Goal: Book appointment/travel/reservation

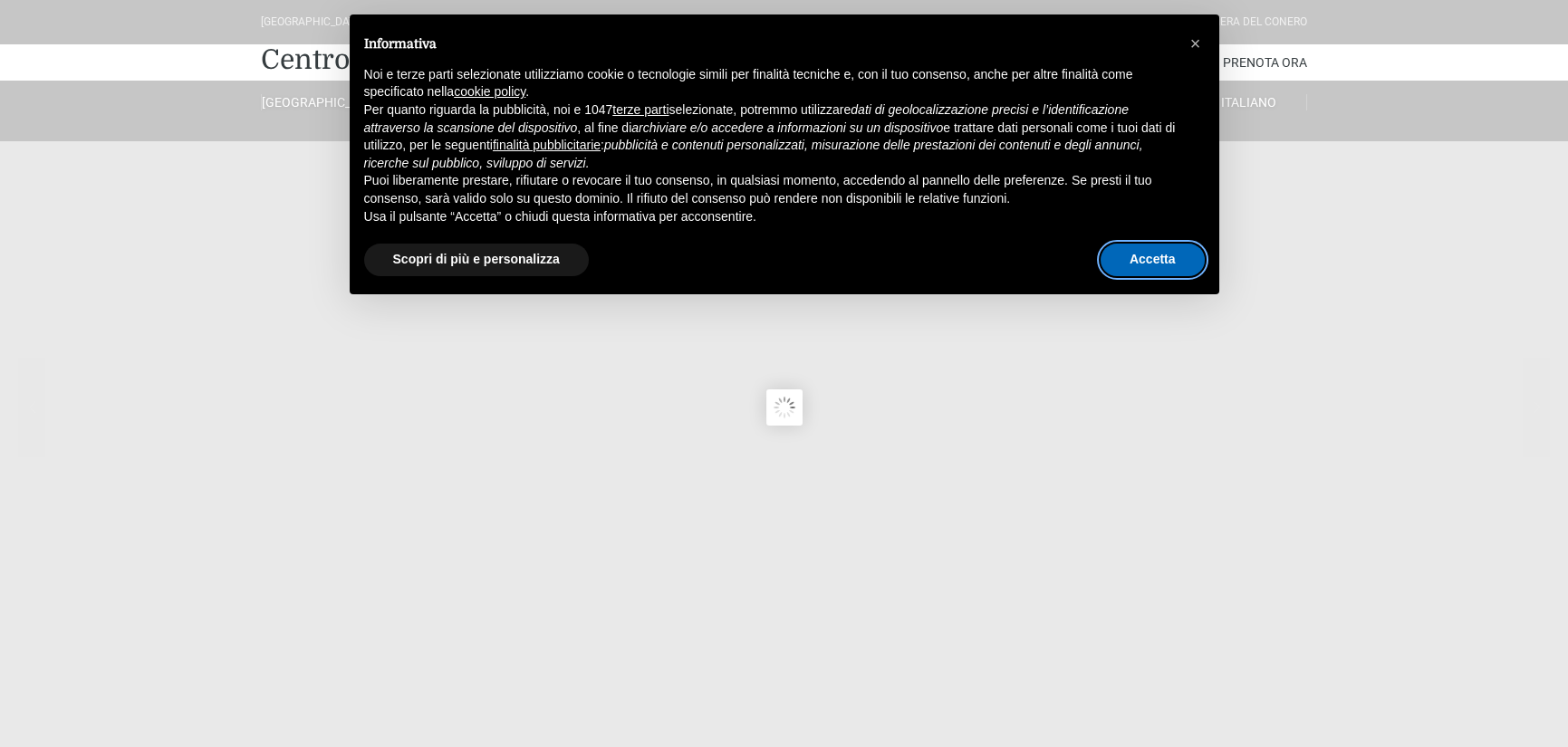
click at [1139, 260] on button "Accetta" at bounding box center [1153, 259] width 104 height 32
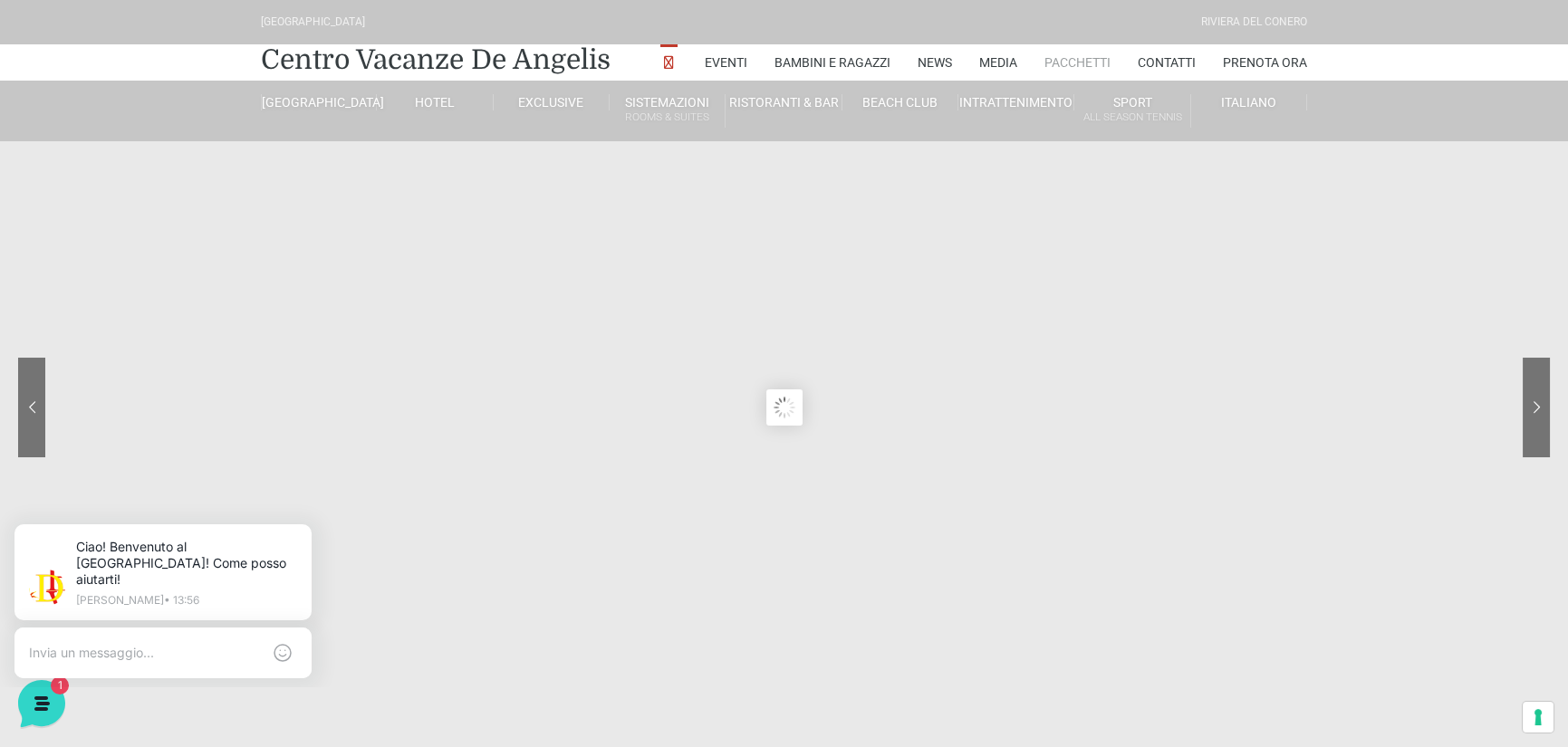
click at [1078, 53] on link "Pacchetti" at bounding box center [1076, 62] width 66 height 36
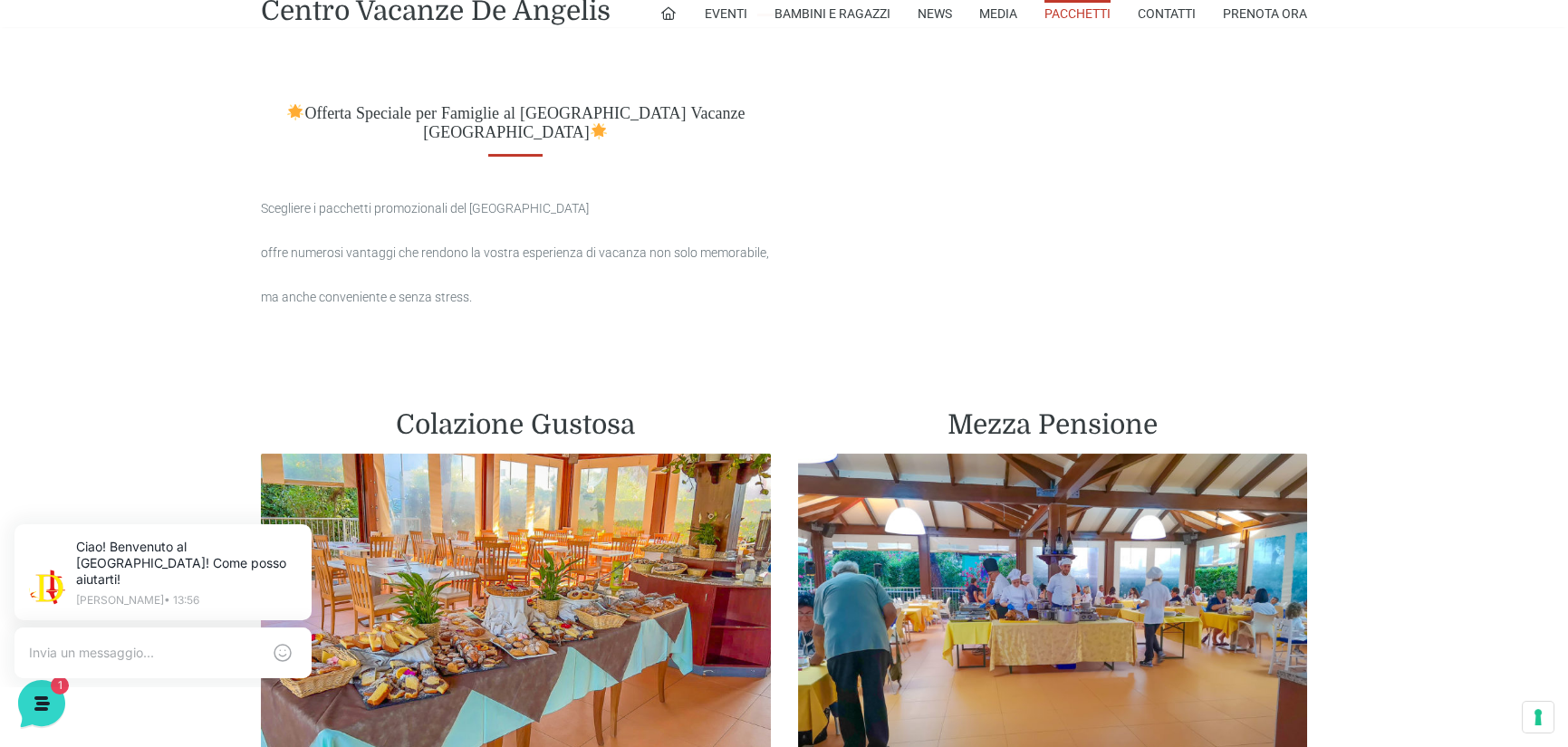
scroll to position [997, 0]
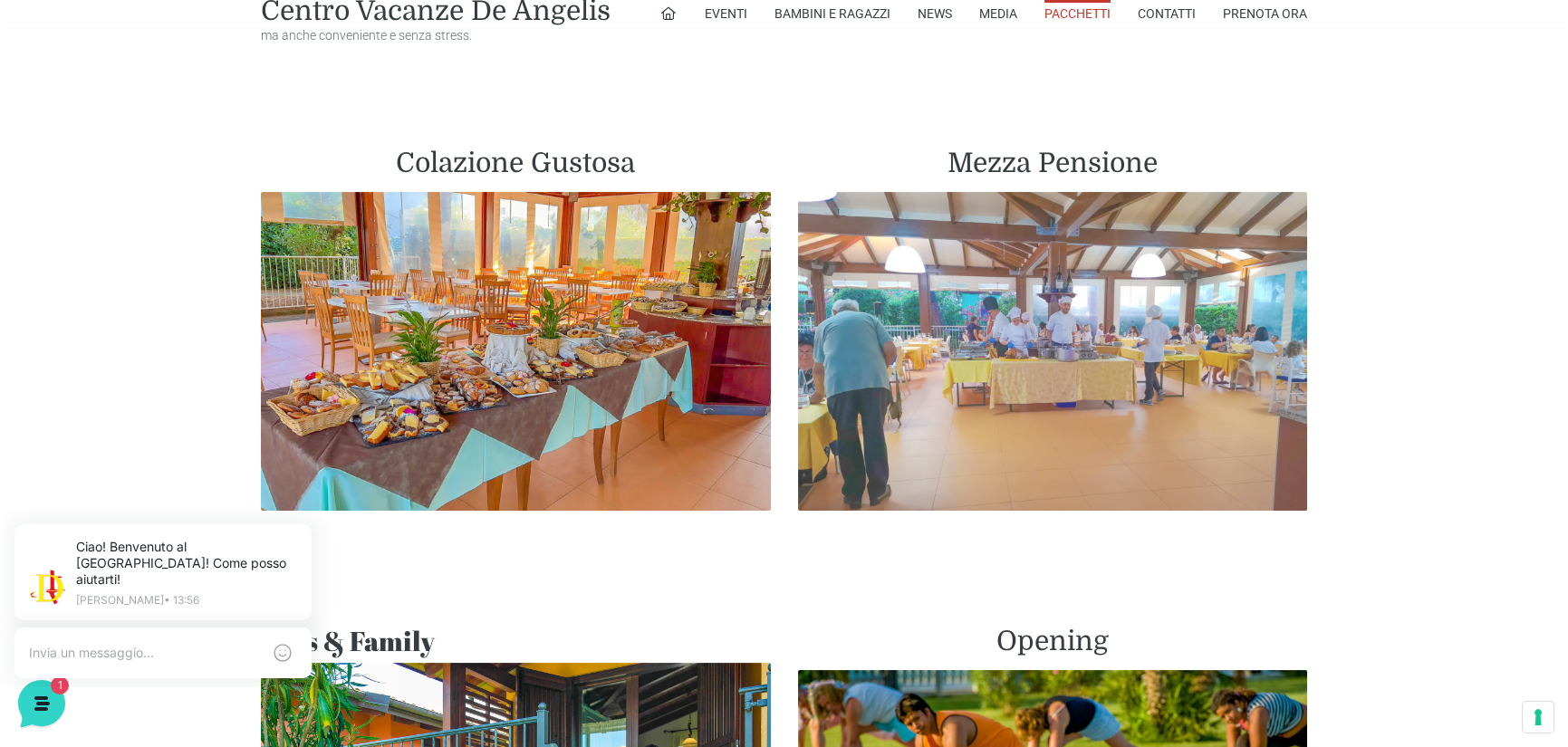
click at [1072, 317] on img at bounding box center [1053, 351] width 510 height 318
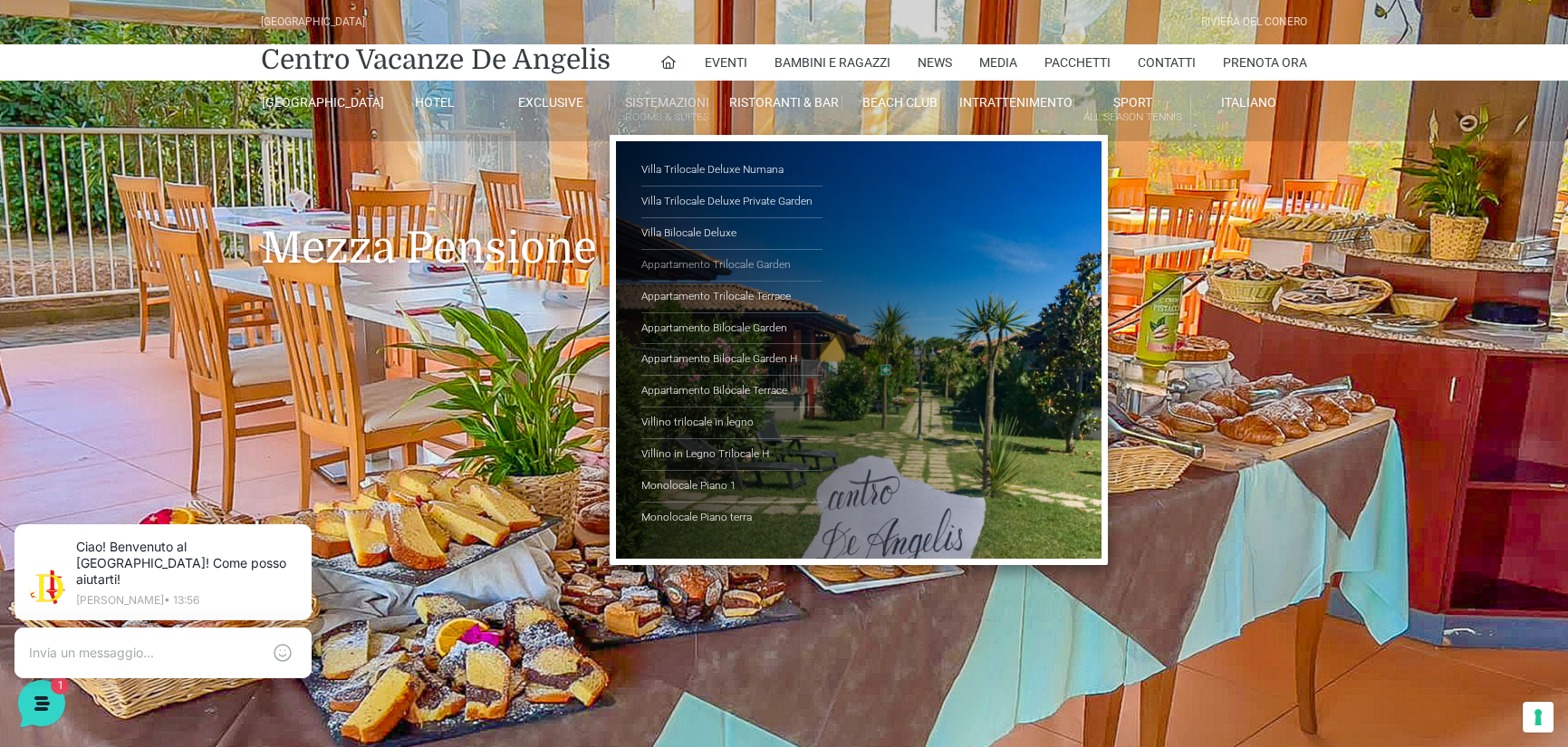
click at [689, 266] on link "Appartamento Trilocale Garden" at bounding box center [731, 265] width 181 height 31
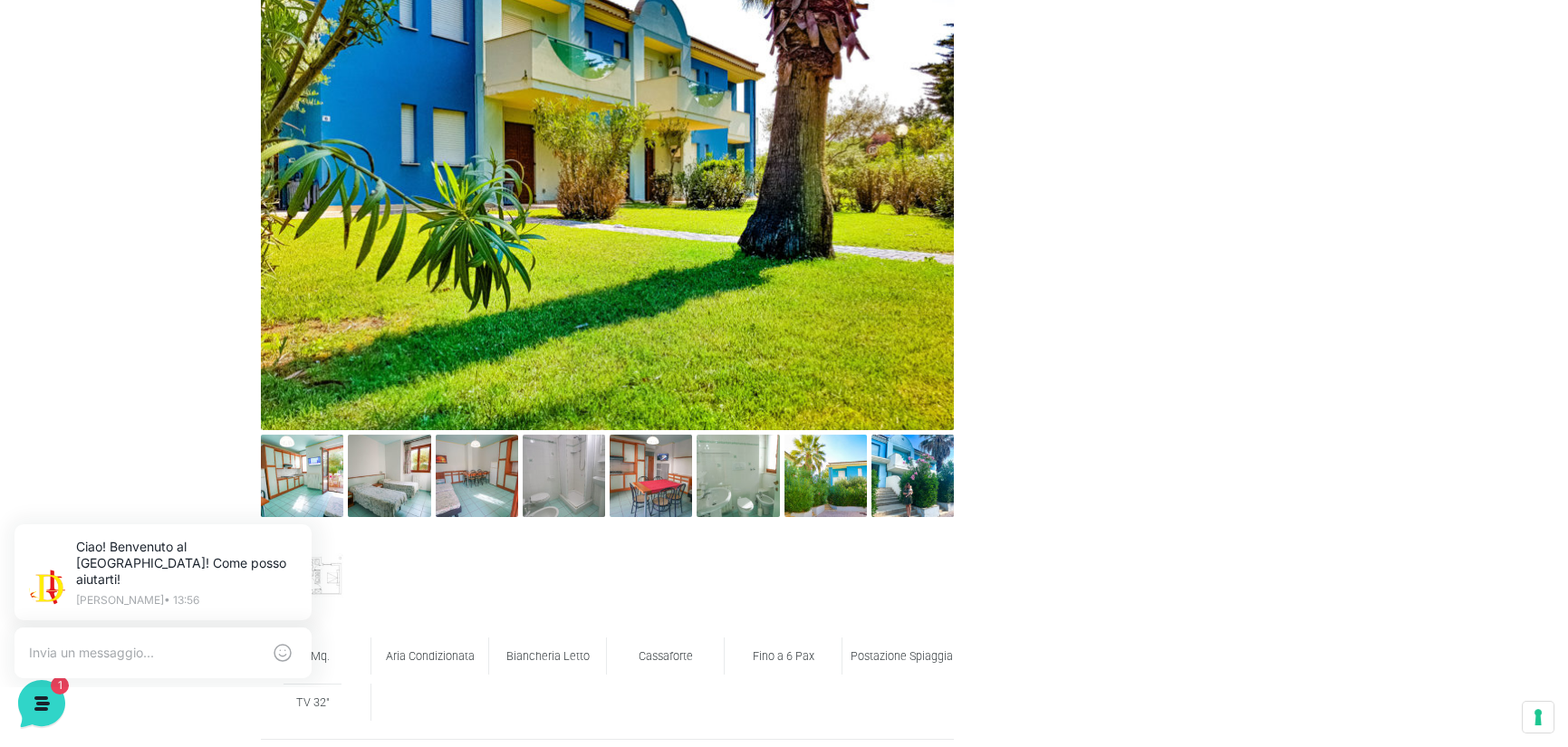
scroll to position [1087, 0]
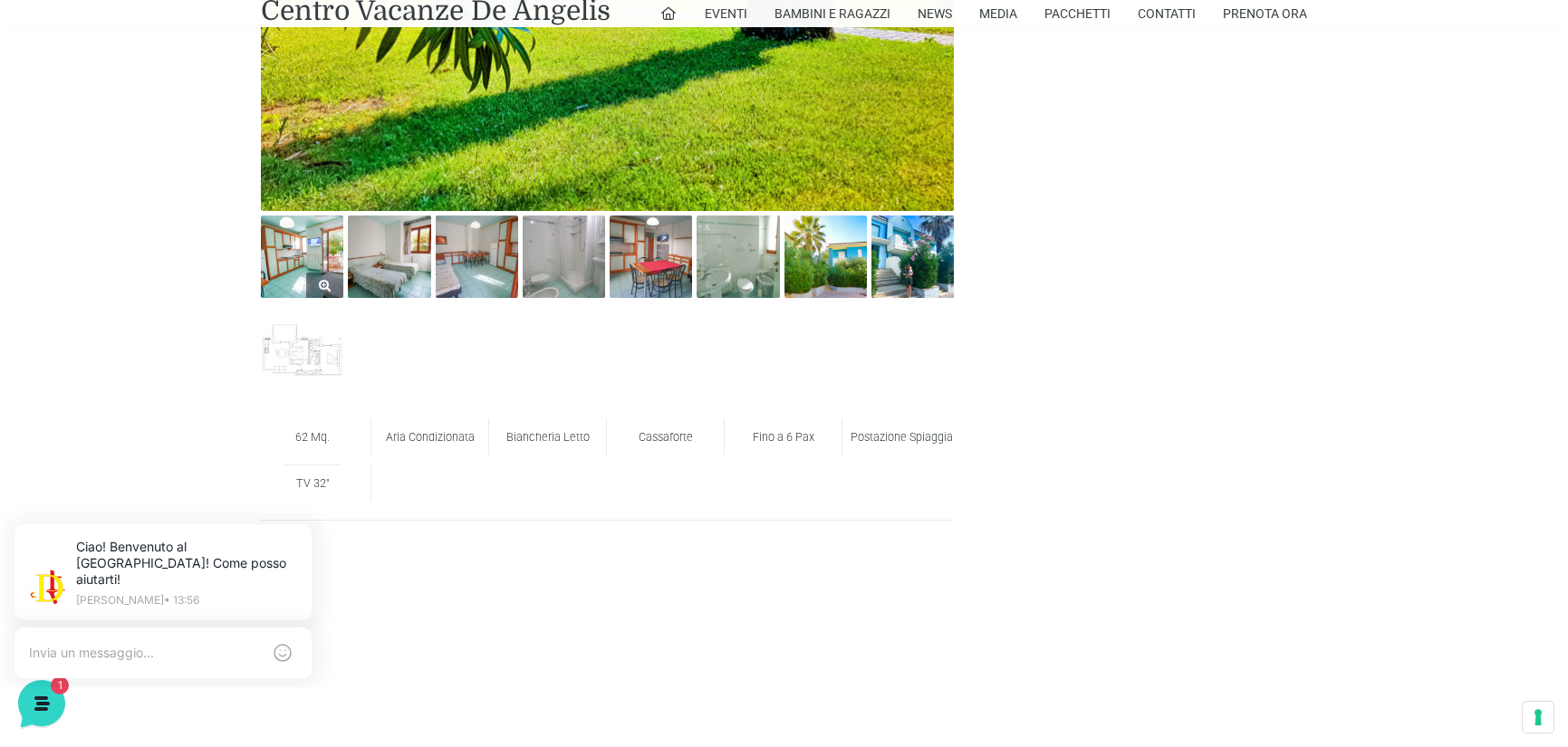
click at [330, 259] on img at bounding box center [302, 257] width 83 height 83
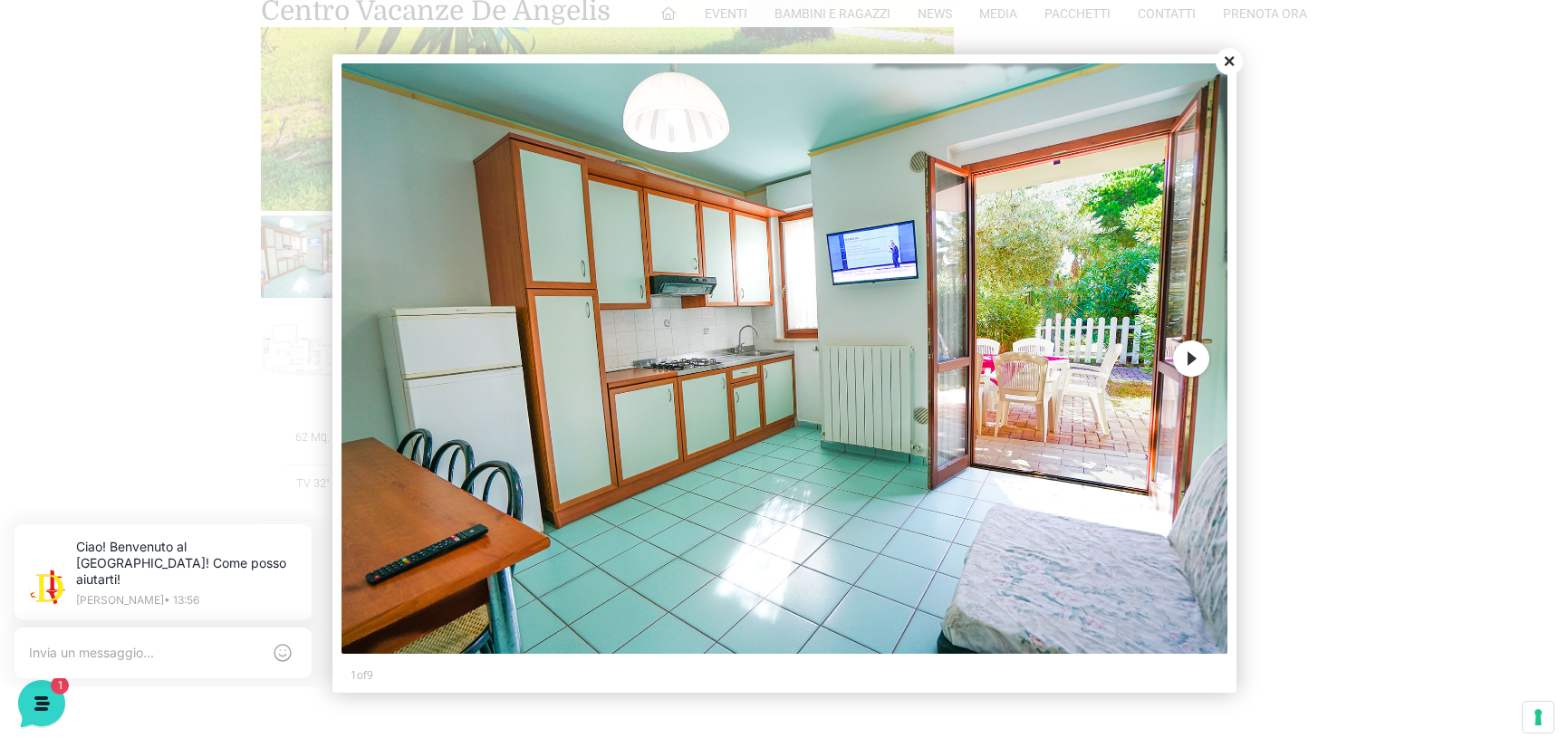
click at [1191, 374] on button "Next" at bounding box center [1191, 358] width 36 height 36
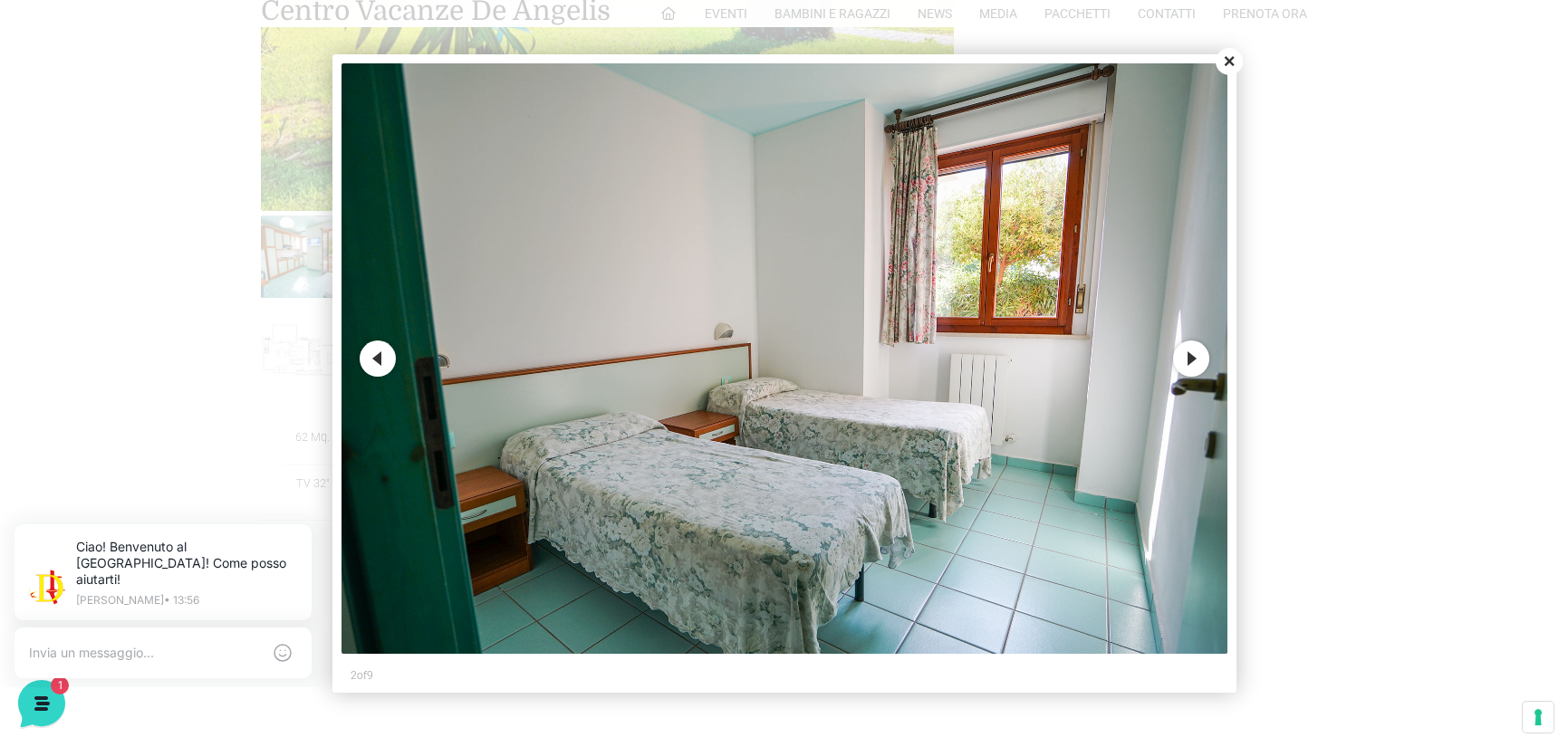
click at [1191, 374] on button "Next" at bounding box center [1191, 358] width 36 height 36
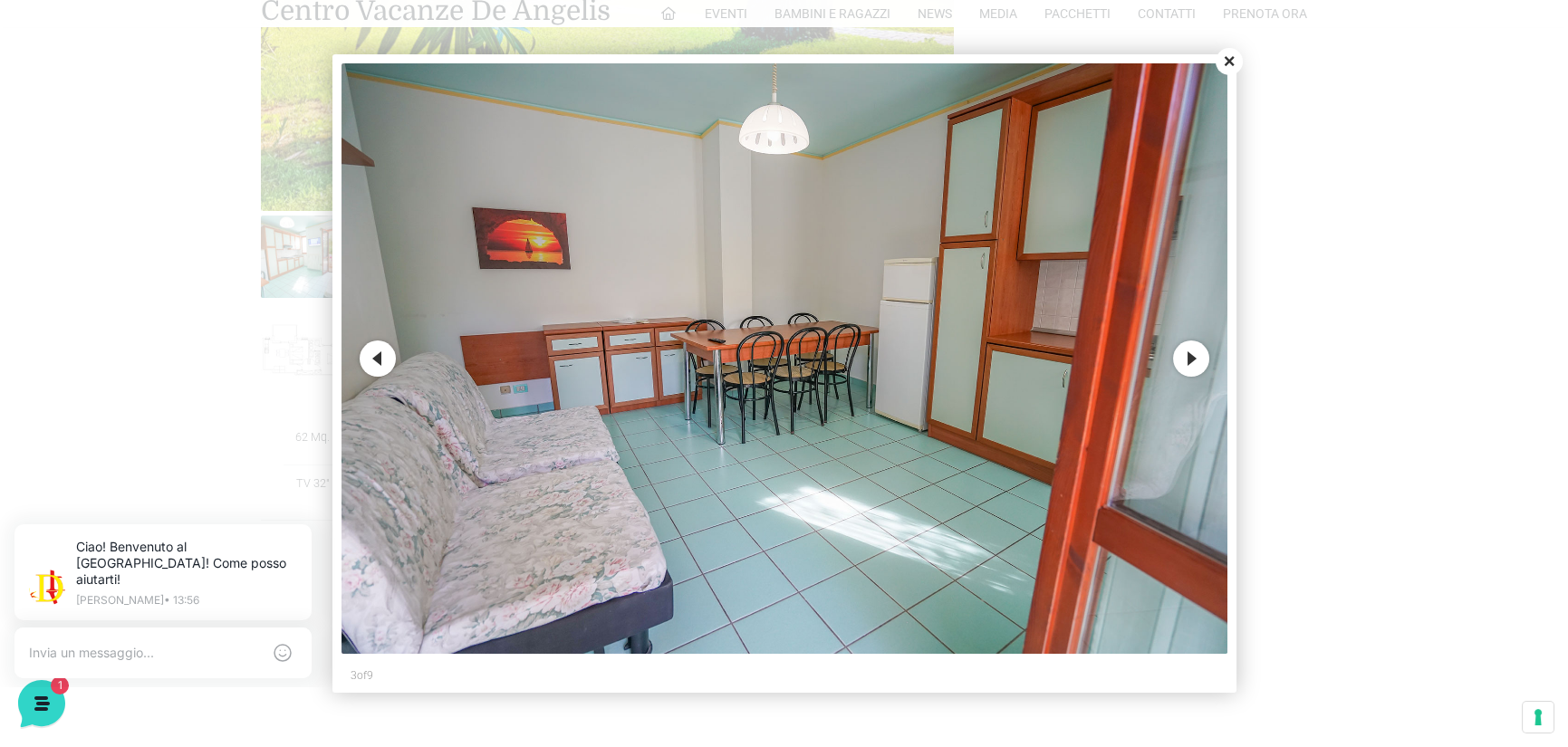
click at [1191, 374] on button "Next" at bounding box center [1191, 358] width 36 height 36
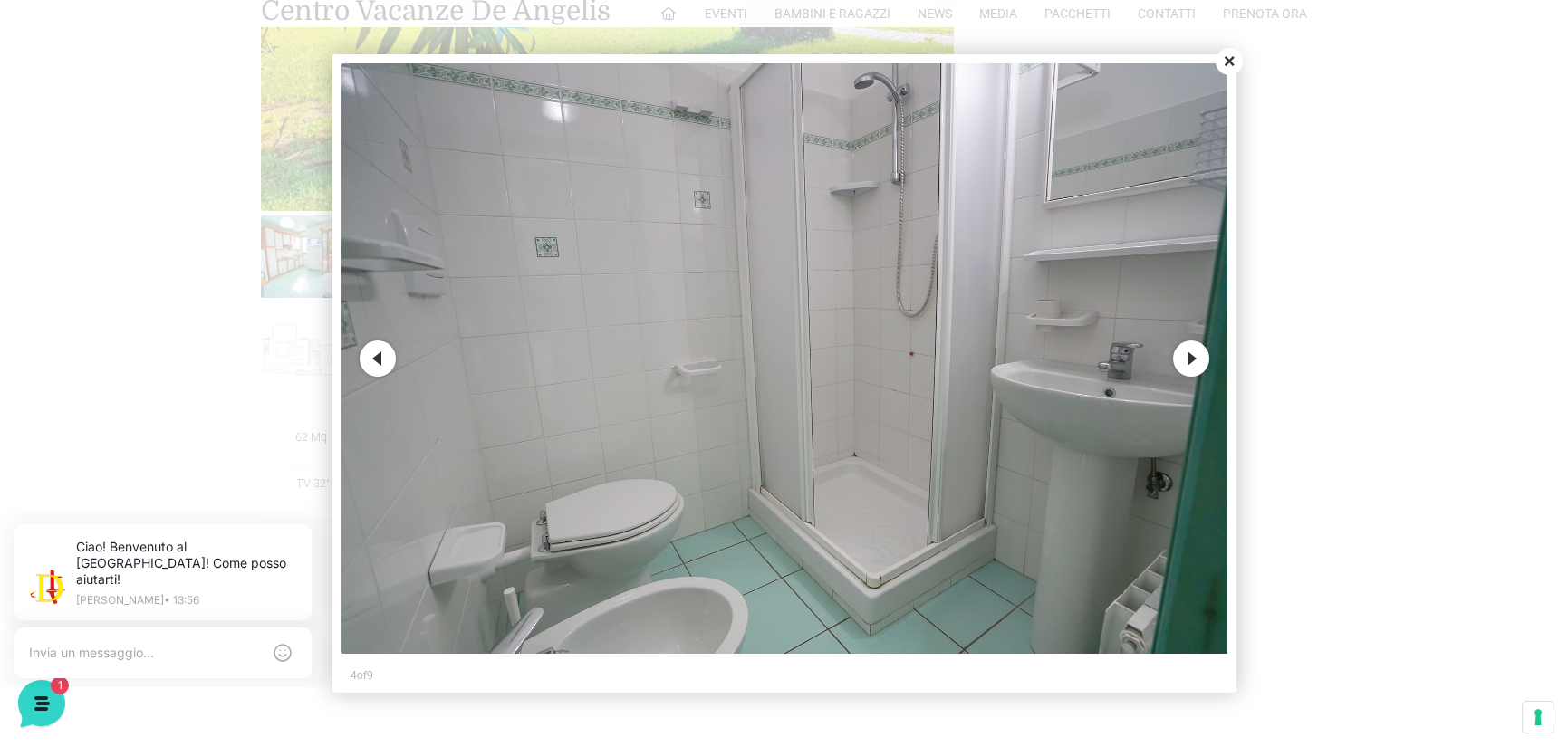
click at [1191, 374] on button "Next" at bounding box center [1191, 358] width 36 height 36
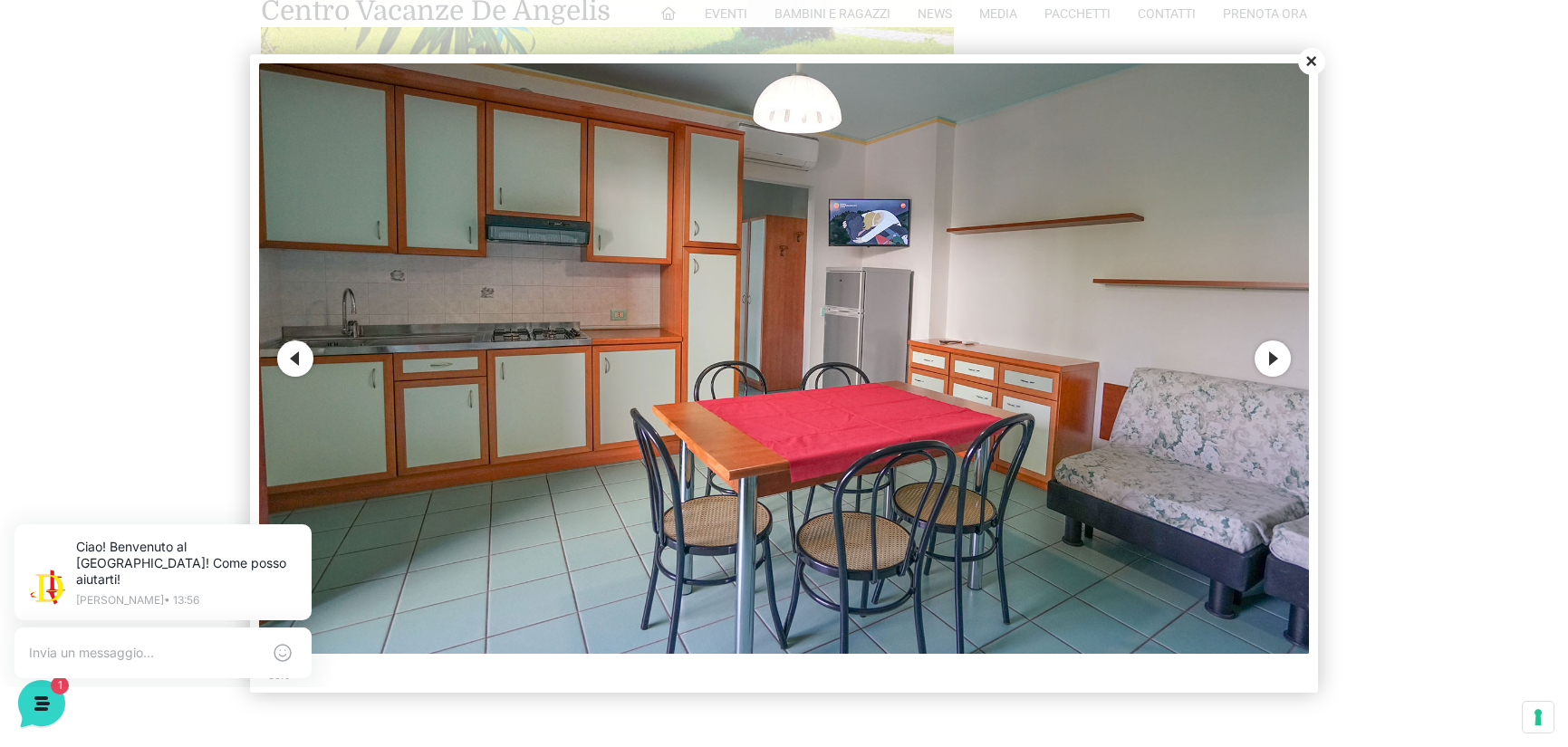
click at [1286, 368] on button "Next" at bounding box center [1272, 358] width 36 height 36
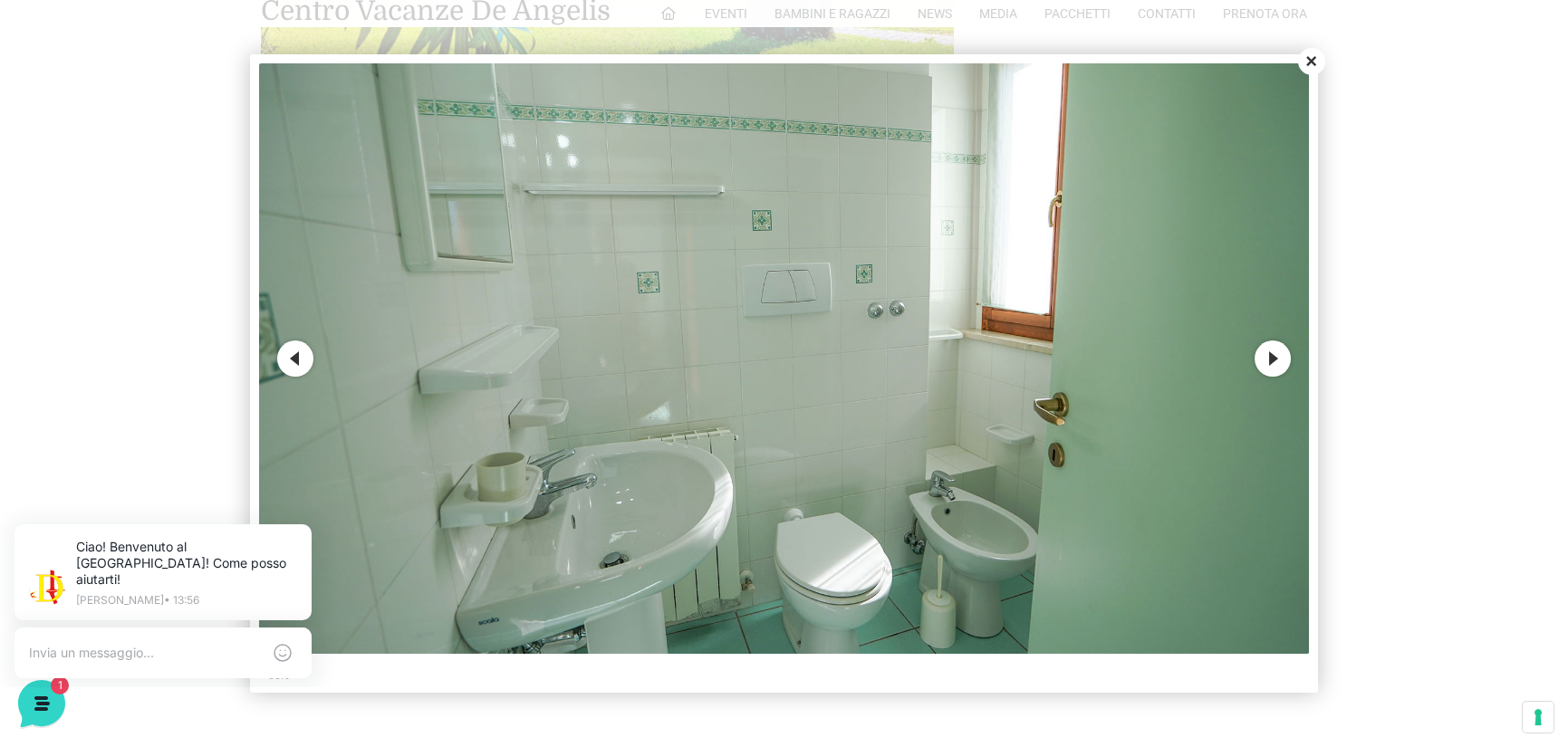
click at [1286, 368] on button "Next" at bounding box center [1272, 358] width 36 height 36
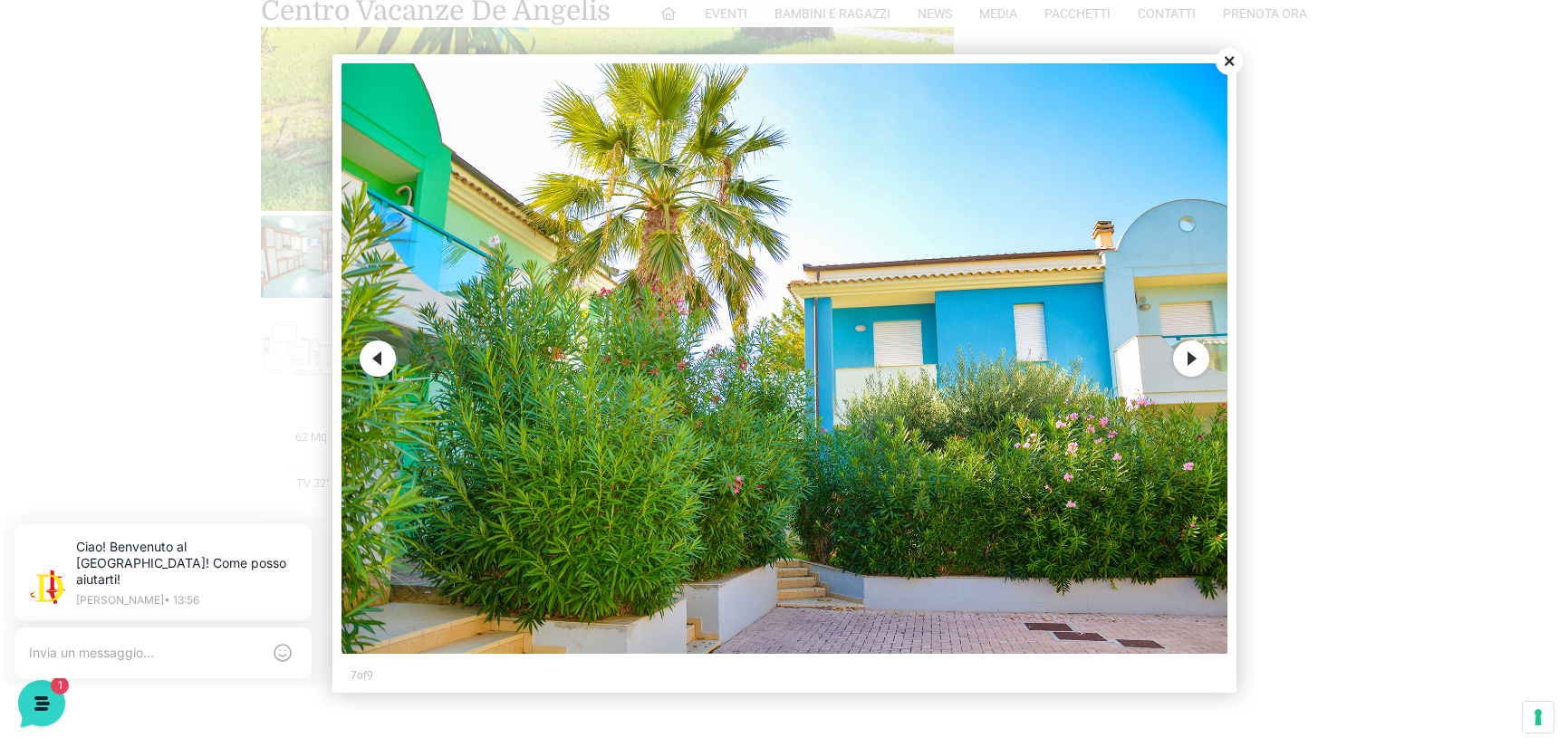
click at [1286, 368] on div at bounding box center [784, 374] width 1568 height 747
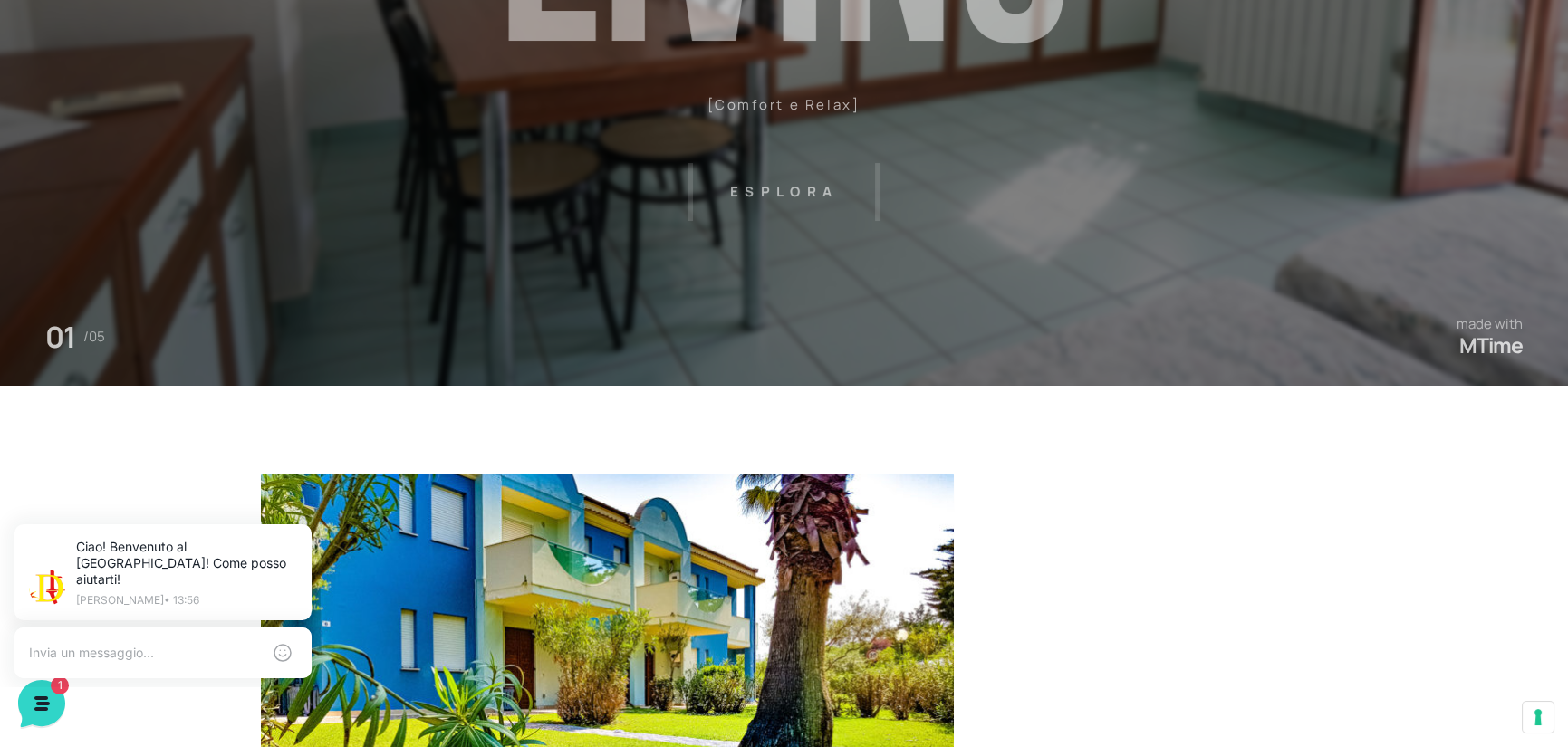
scroll to position [0, 0]
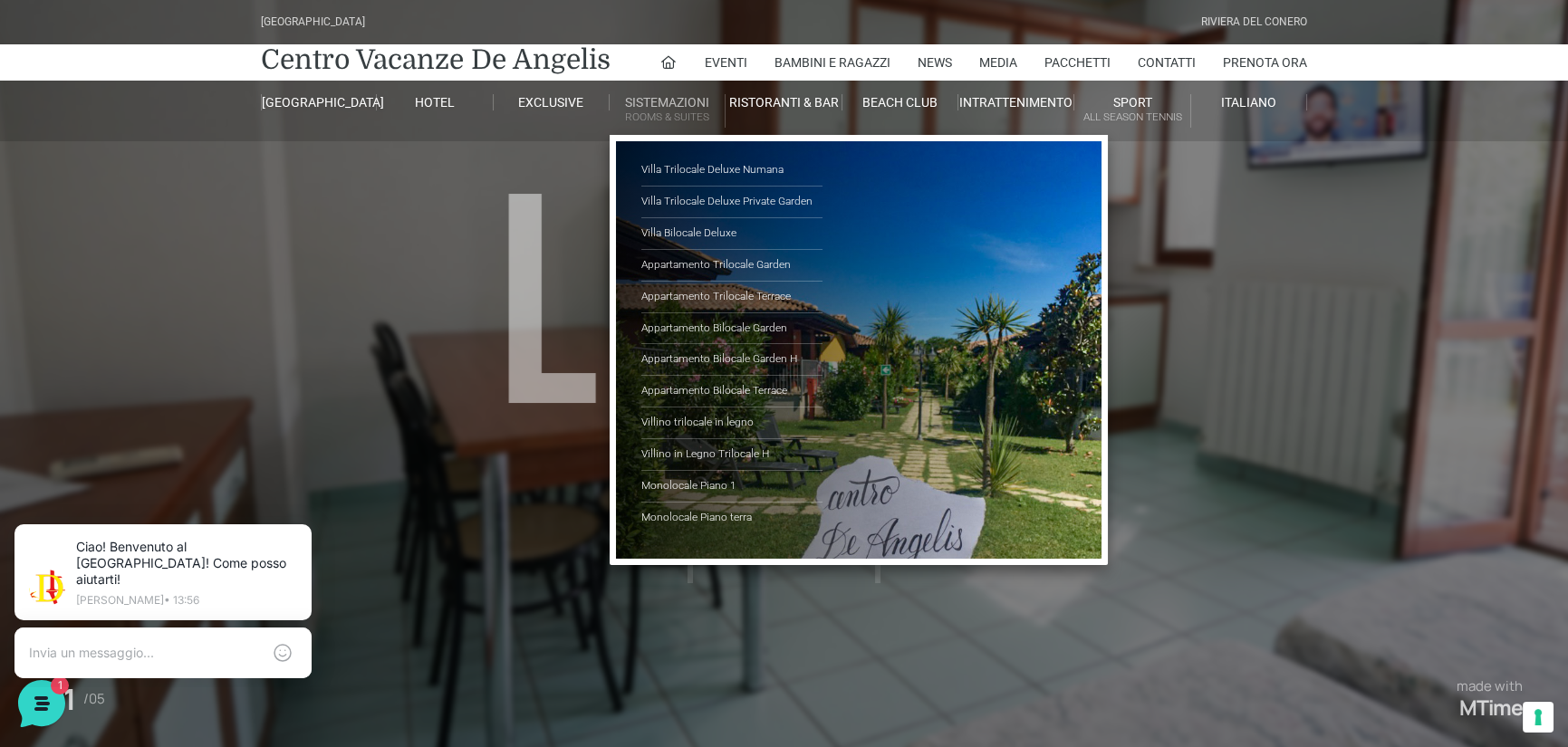
click at [652, 109] on small "Rooms & Suites" at bounding box center [667, 118] width 115 height 18
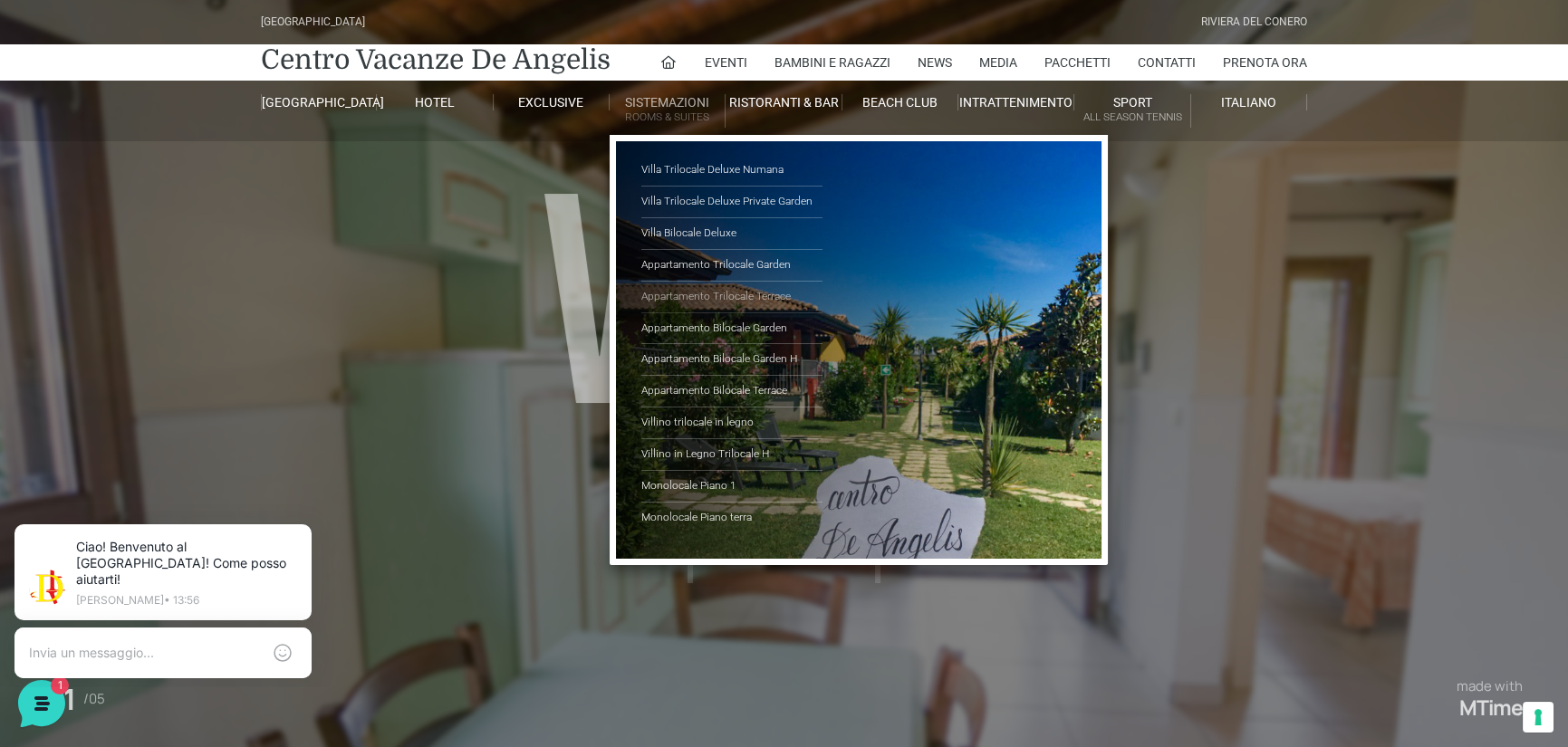
click at [688, 286] on link "Appartamento Trilocale Terrace" at bounding box center [731, 298] width 181 height 31
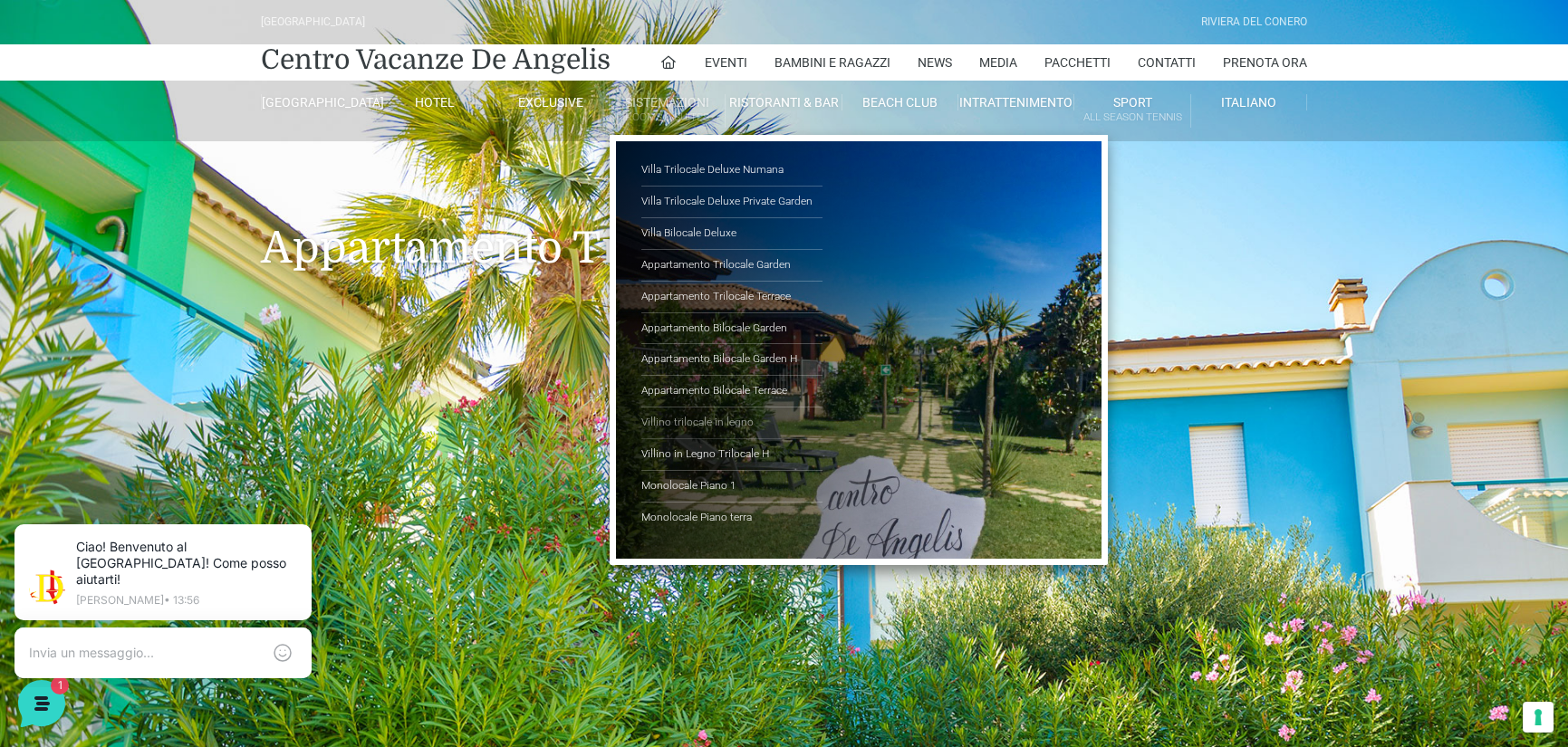
click at [712, 424] on link "Villino trilocale in legno" at bounding box center [731, 424] width 181 height 31
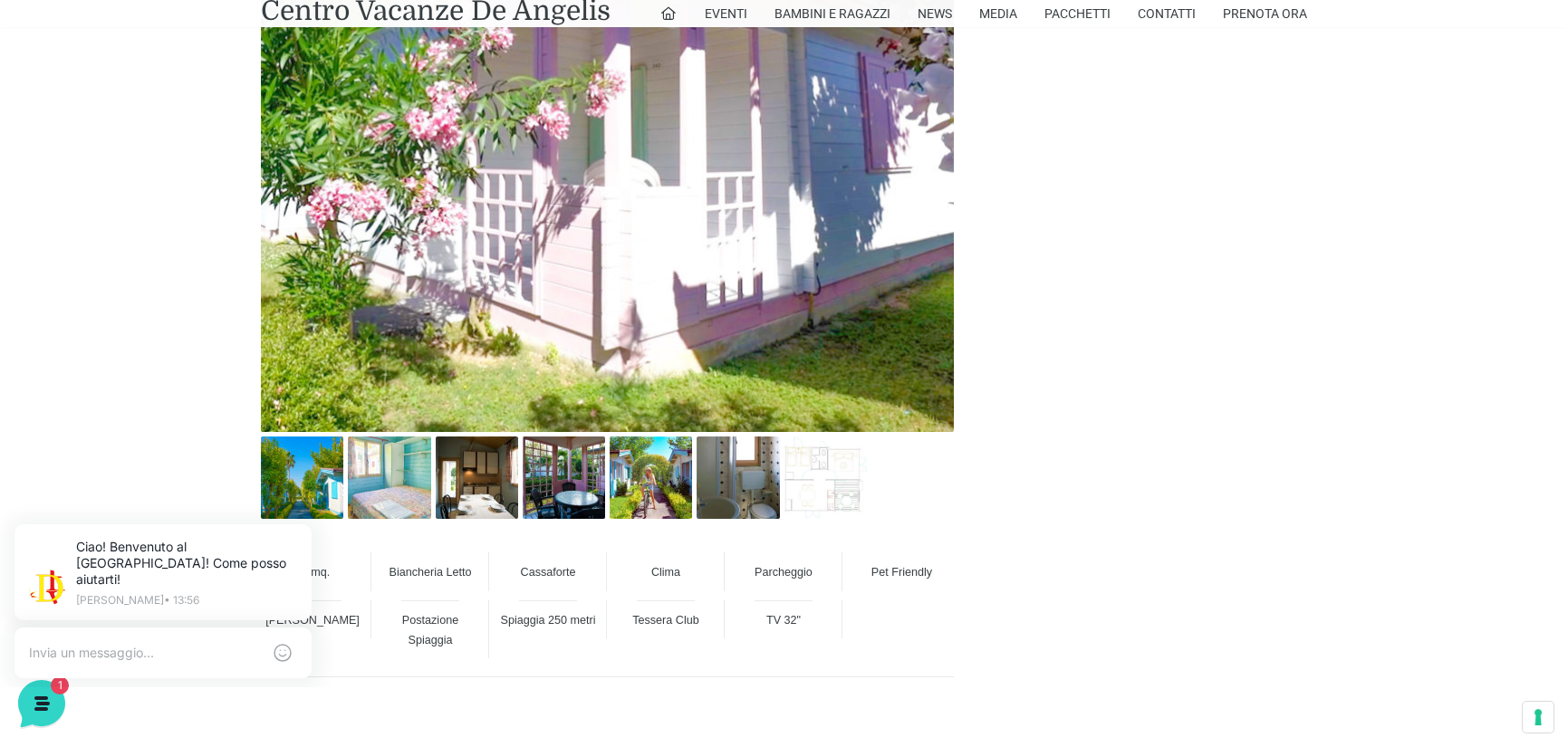
scroll to position [1087, 0]
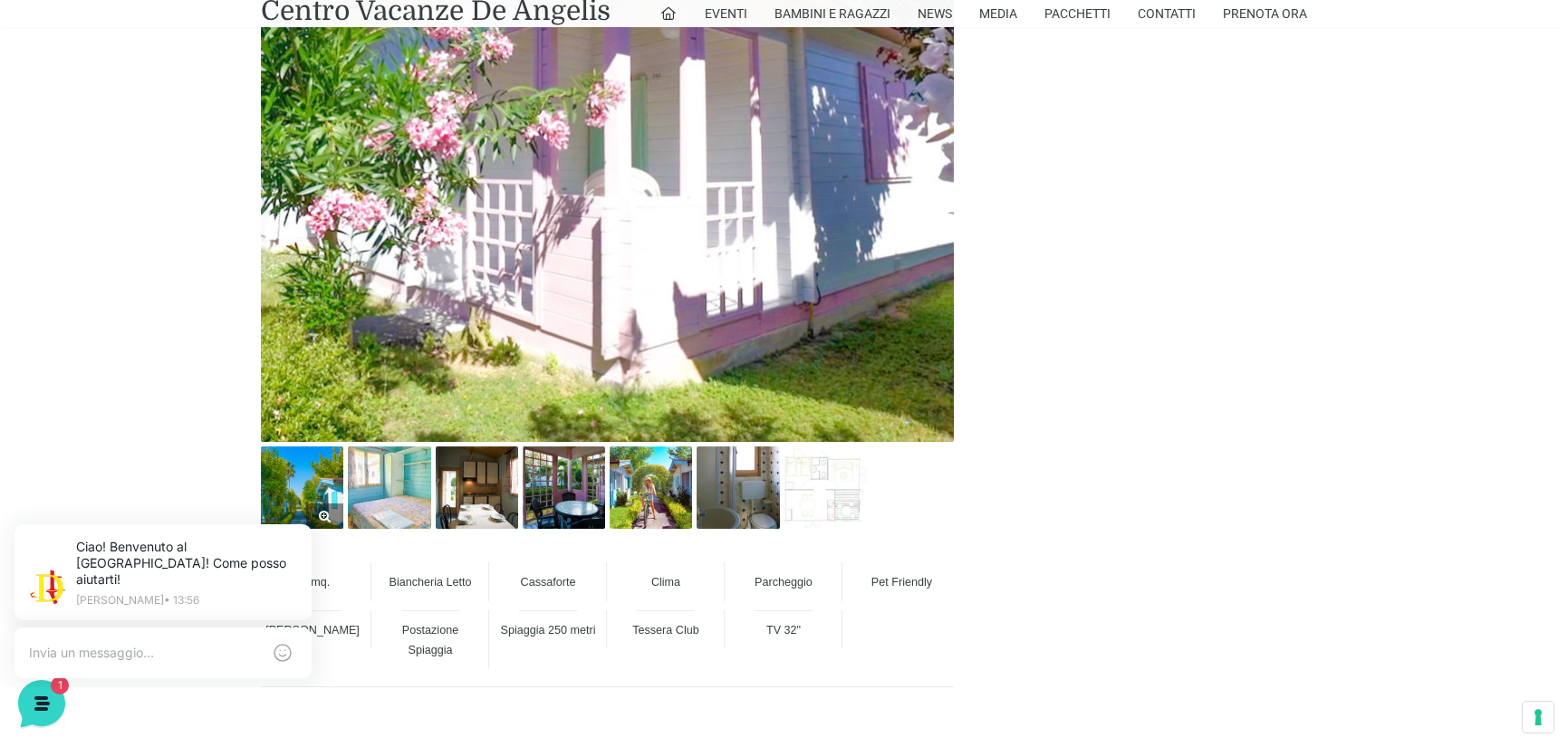
click at [305, 479] on img at bounding box center [302, 488] width 83 height 83
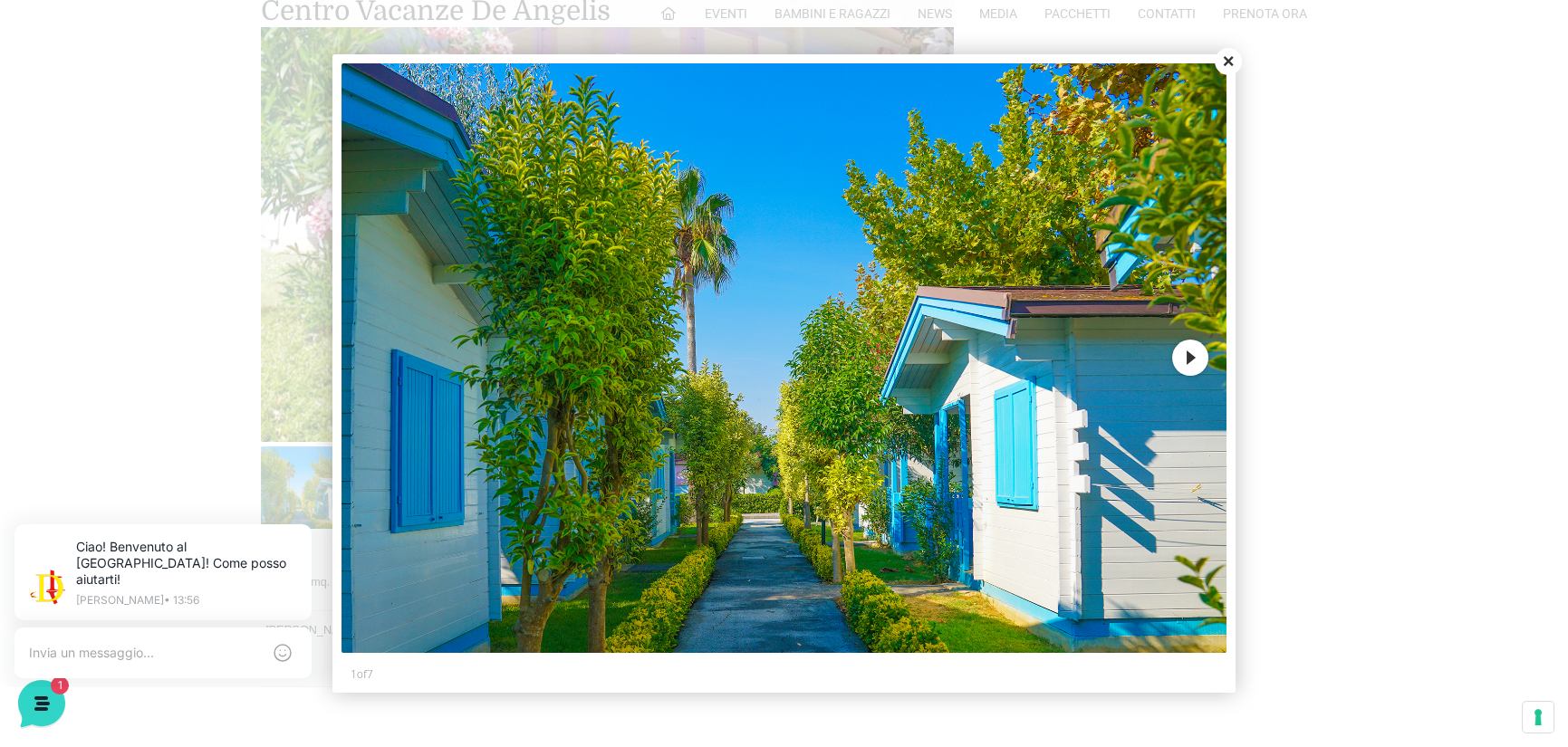
click at [1187, 358] on button "Next" at bounding box center [1190, 358] width 36 height 36
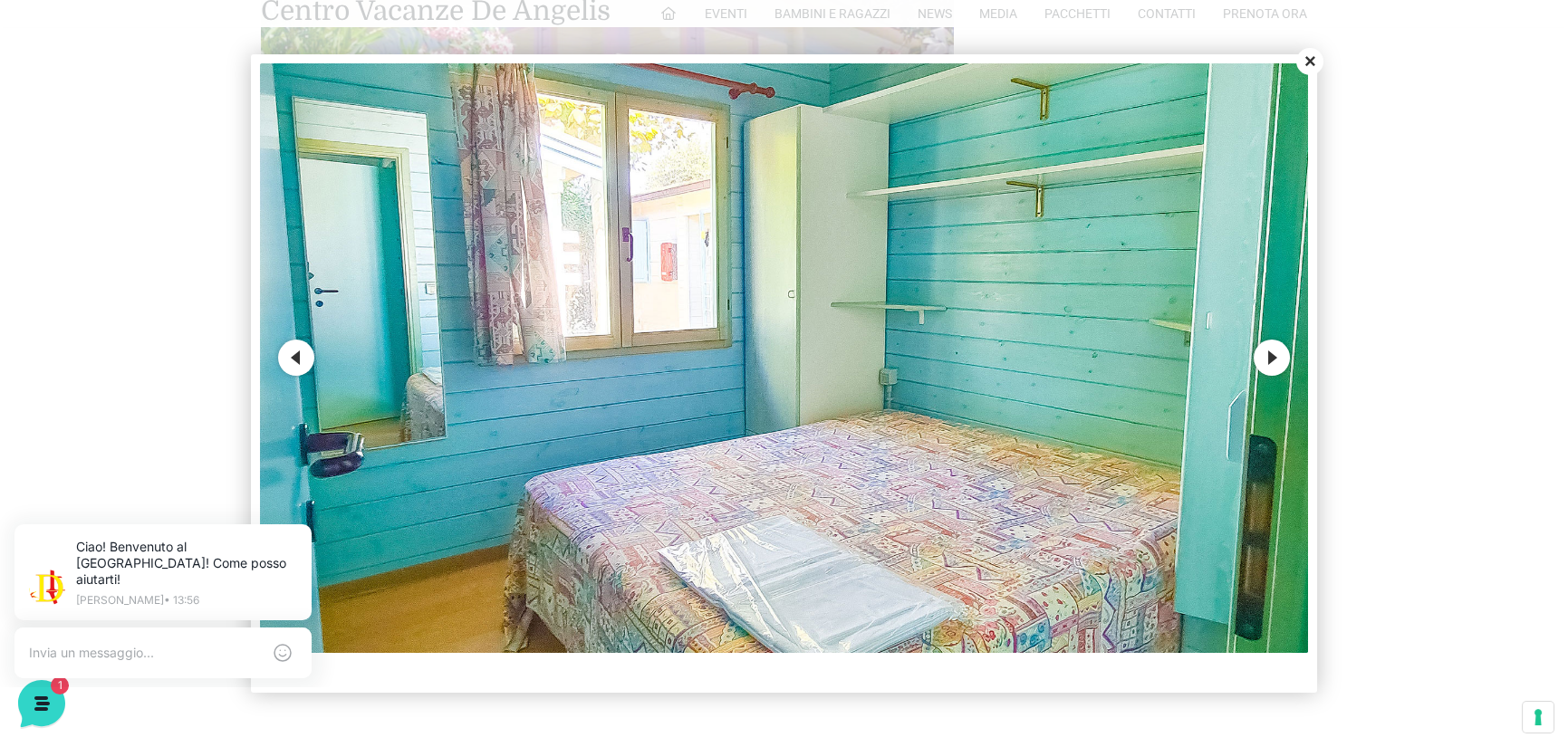
click at [1281, 362] on button "Next" at bounding box center [1271, 358] width 36 height 36
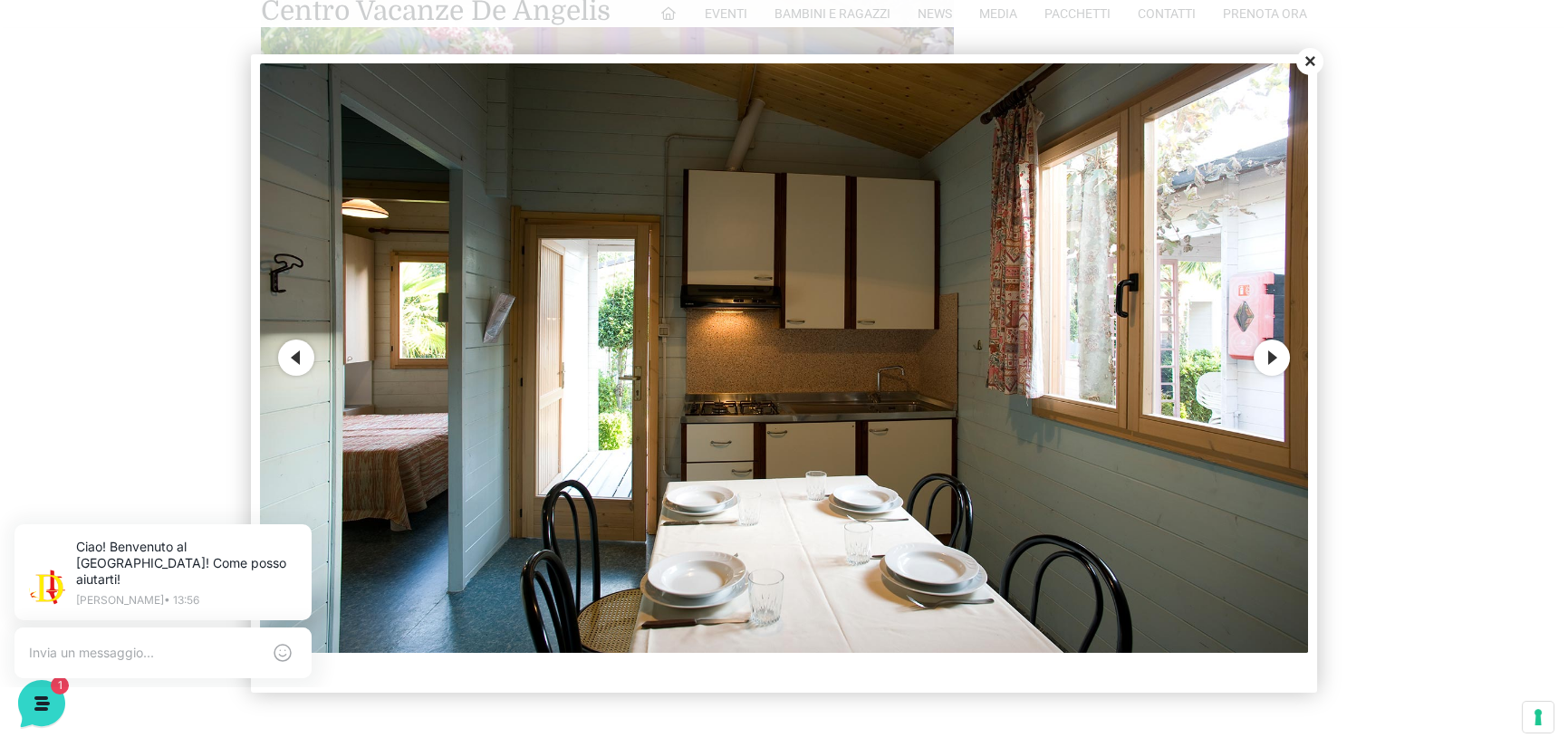
click at [1281, 362] on button "Next" at bounding box center [1271, 358] width 36 height 36
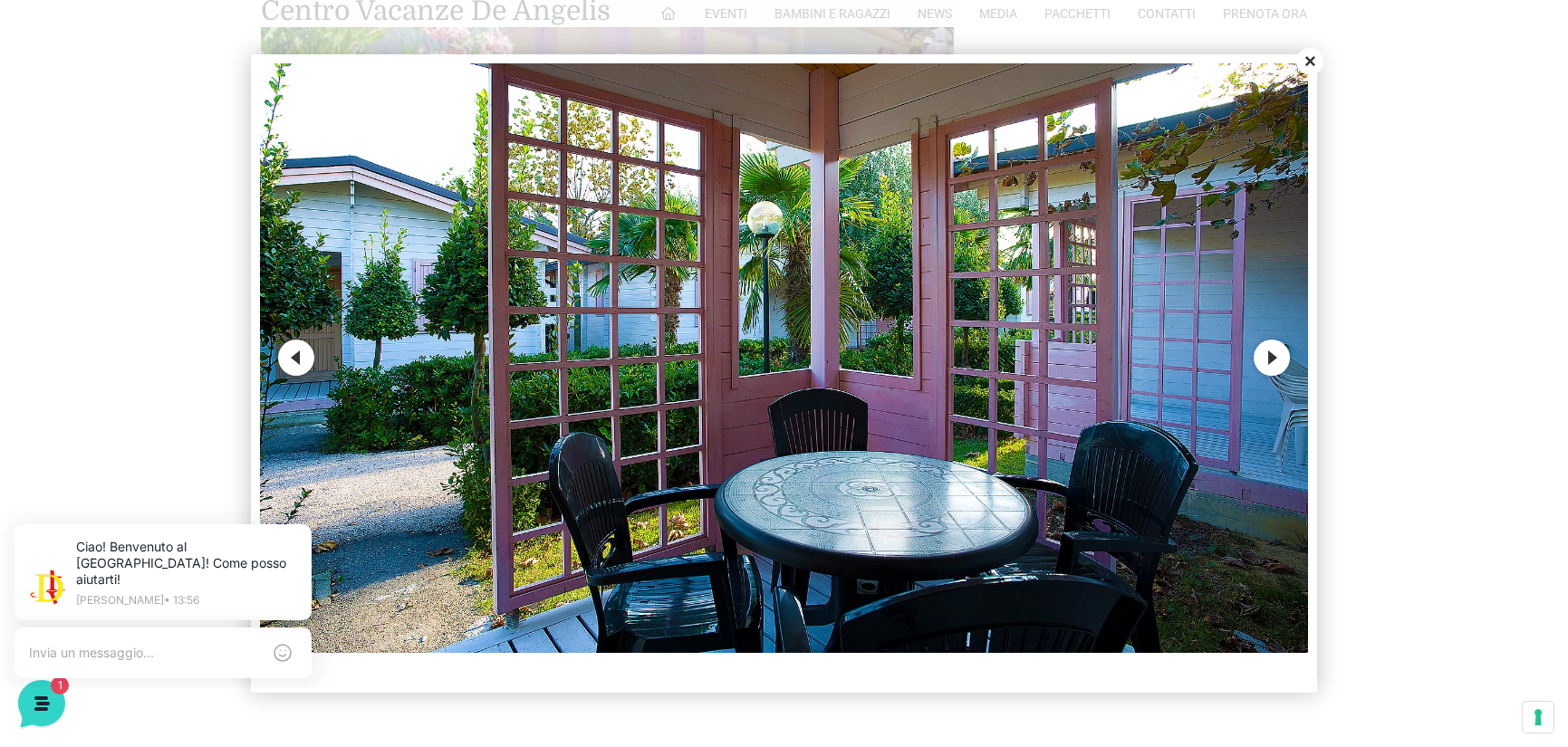
click at [1281, 362] on button "Next" at bounding box center [1271, 358] width 36 height 36
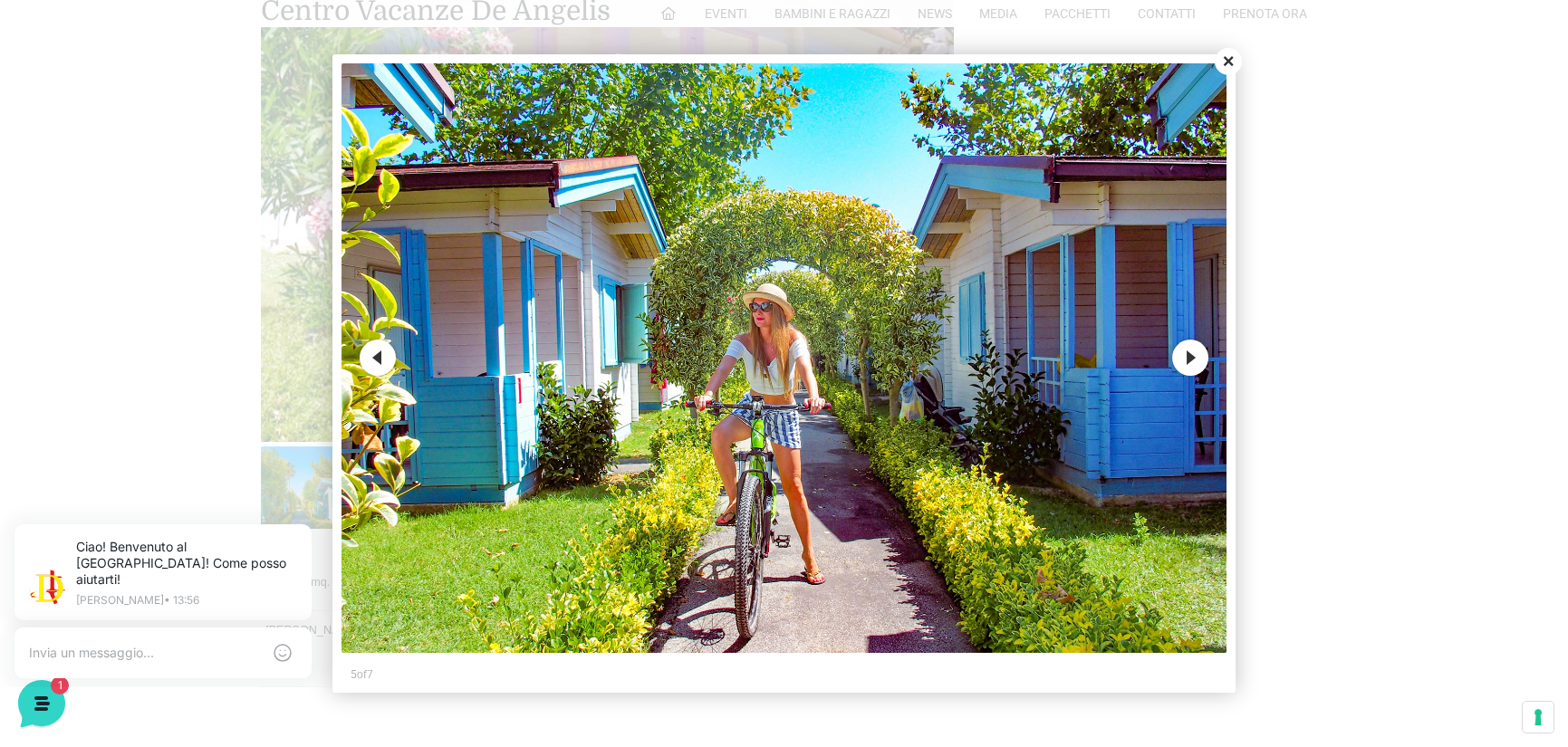
click at [1281, 362] on div at bounding box center [784, 374] width 1568 height 747
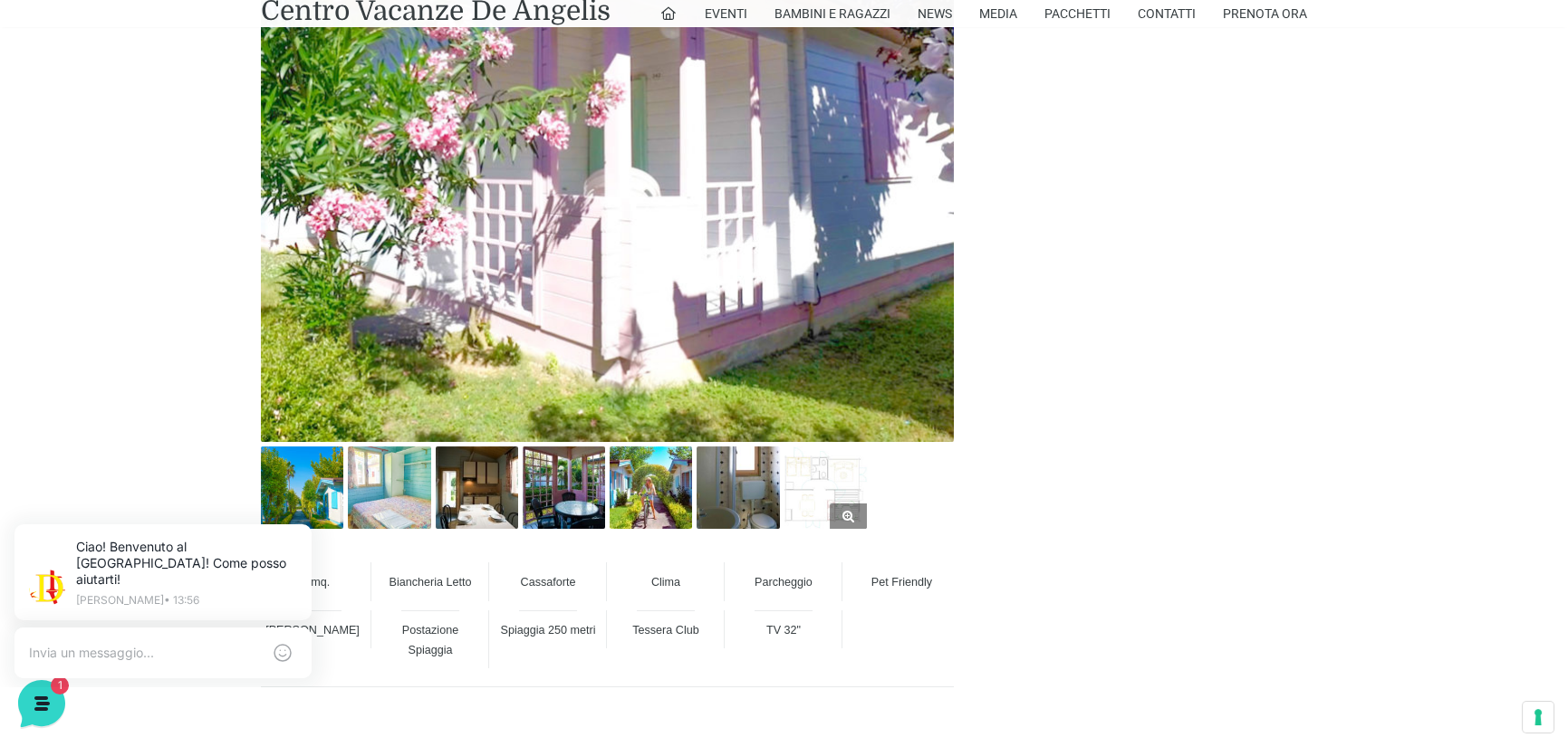
click at [836, 497] on img at bounding box center [826, 488] width 83 height 83
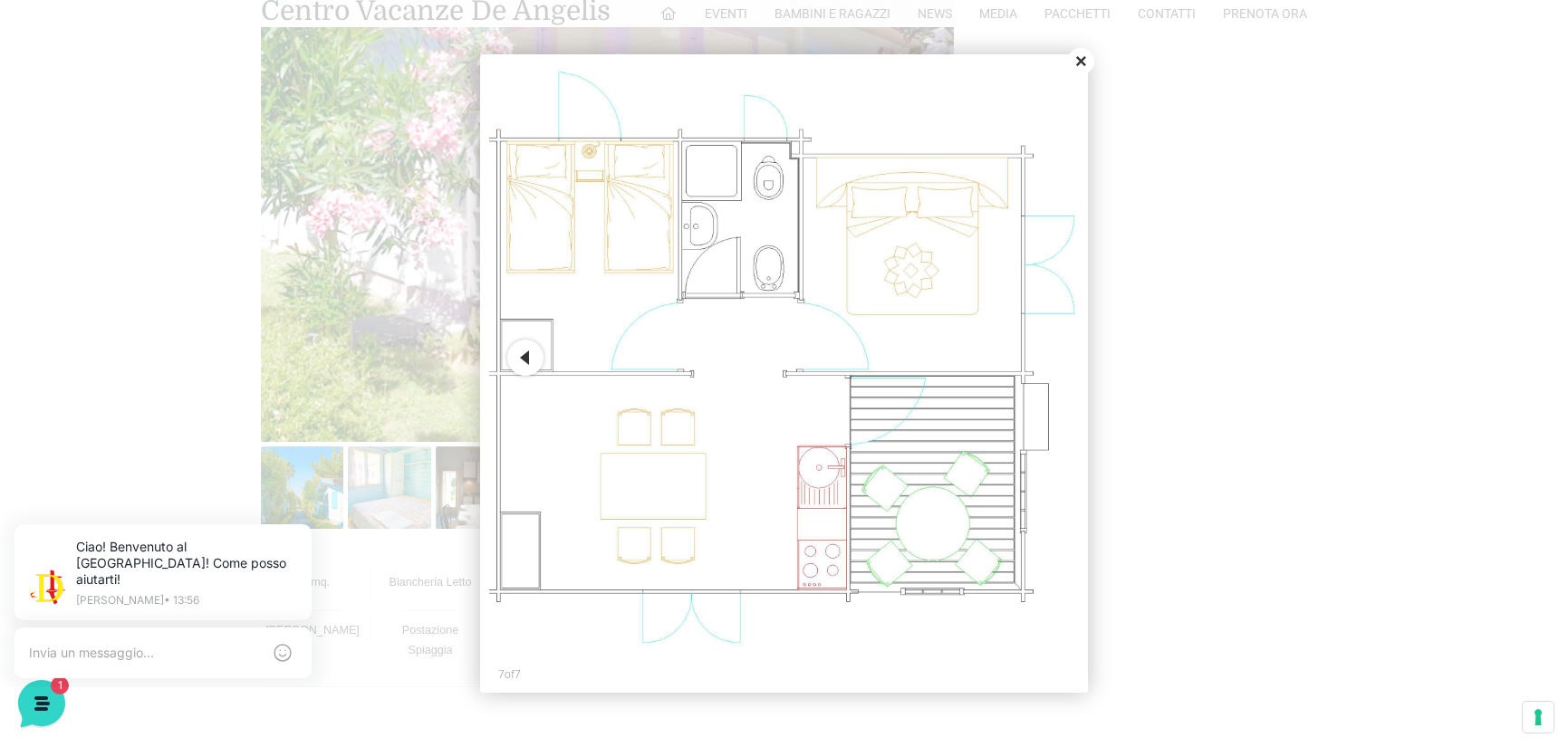
click at [1078, 66] on button "Close" at bounding box center [1080, 62] width 28 height 28
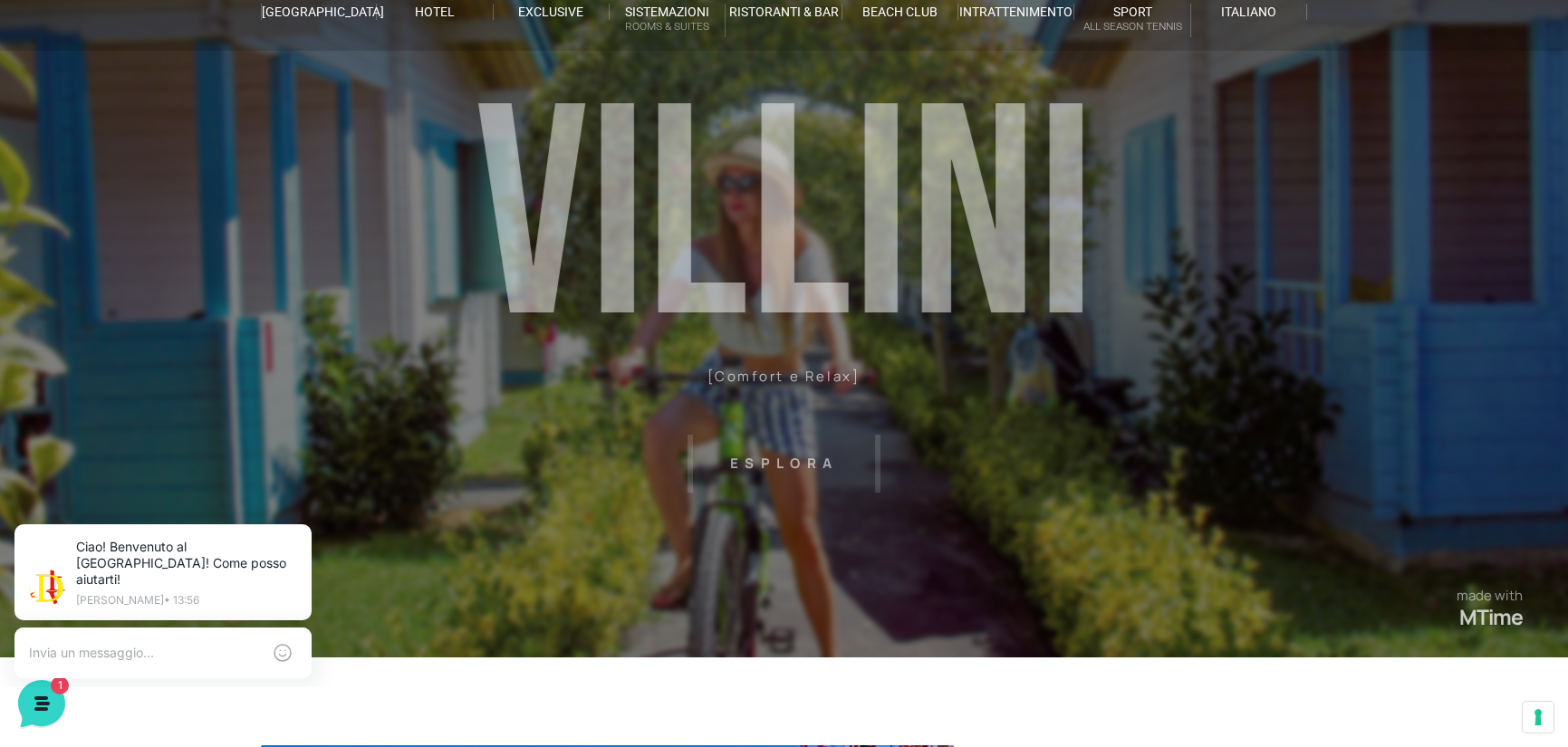
scroll to position [0, 0]
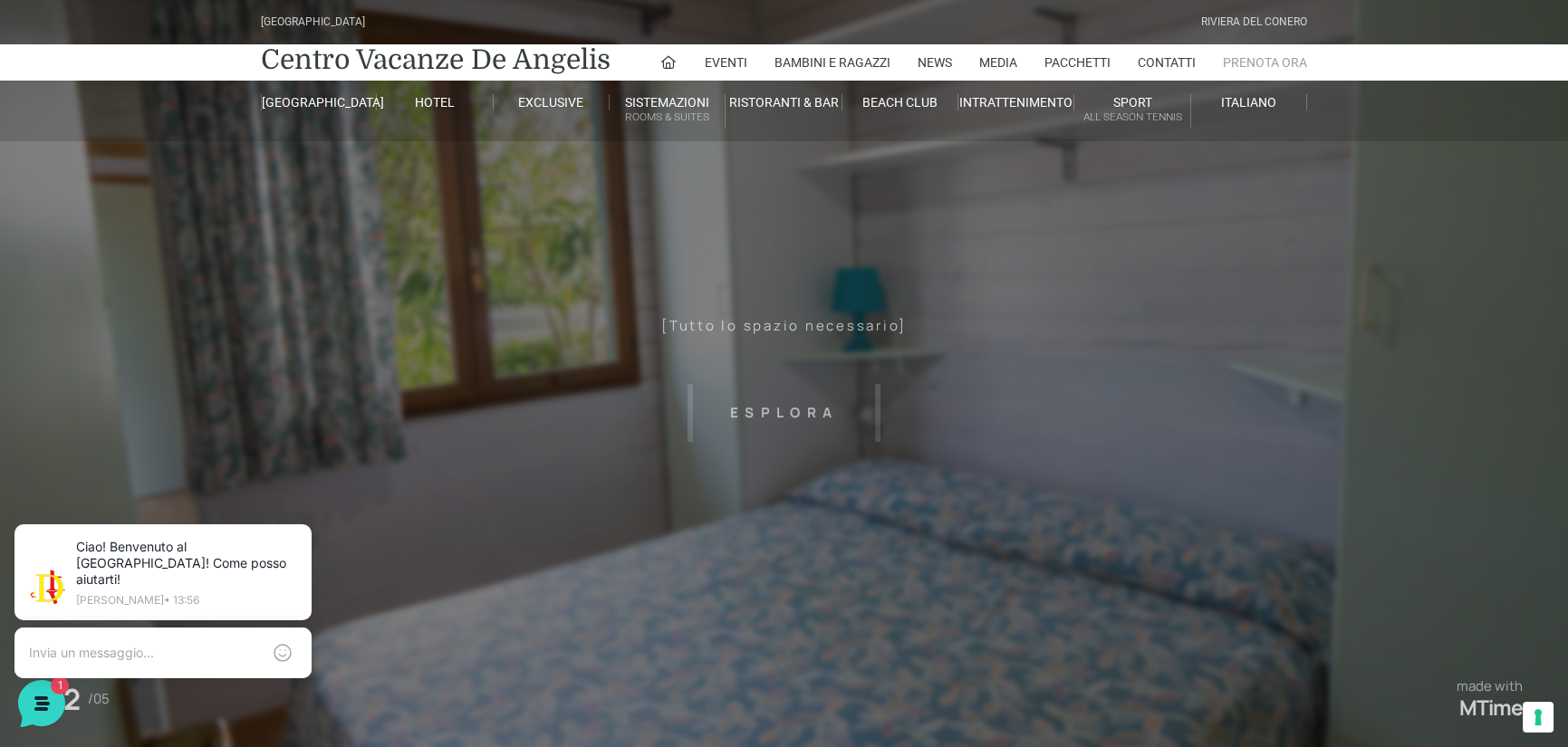
click at [1269, 69] on link "Prenota Ora" at bounding box center [1265, 62] width 85 height 36
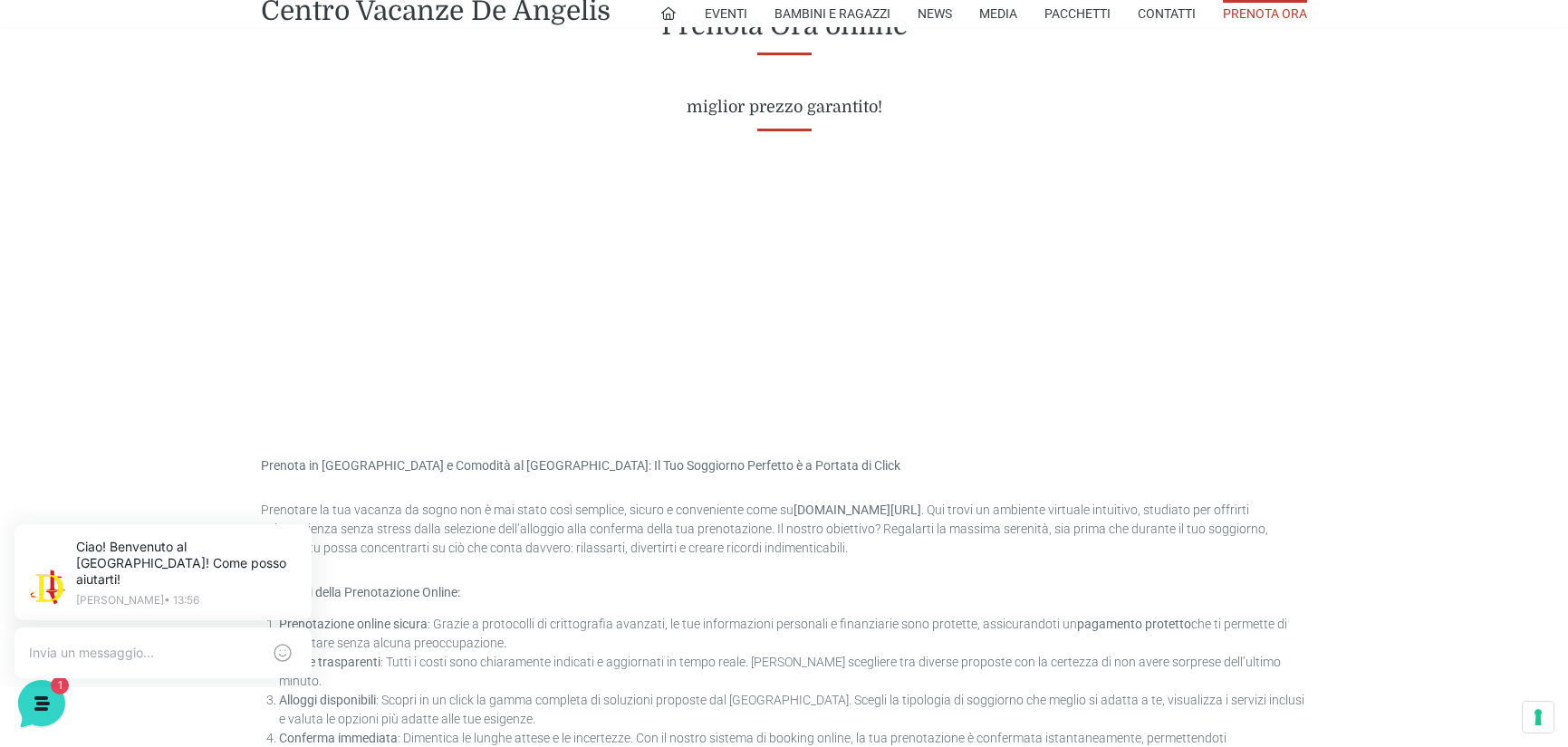
scroll to position [724, 0]
